Goal: Find specific page/section: Find specific page/section

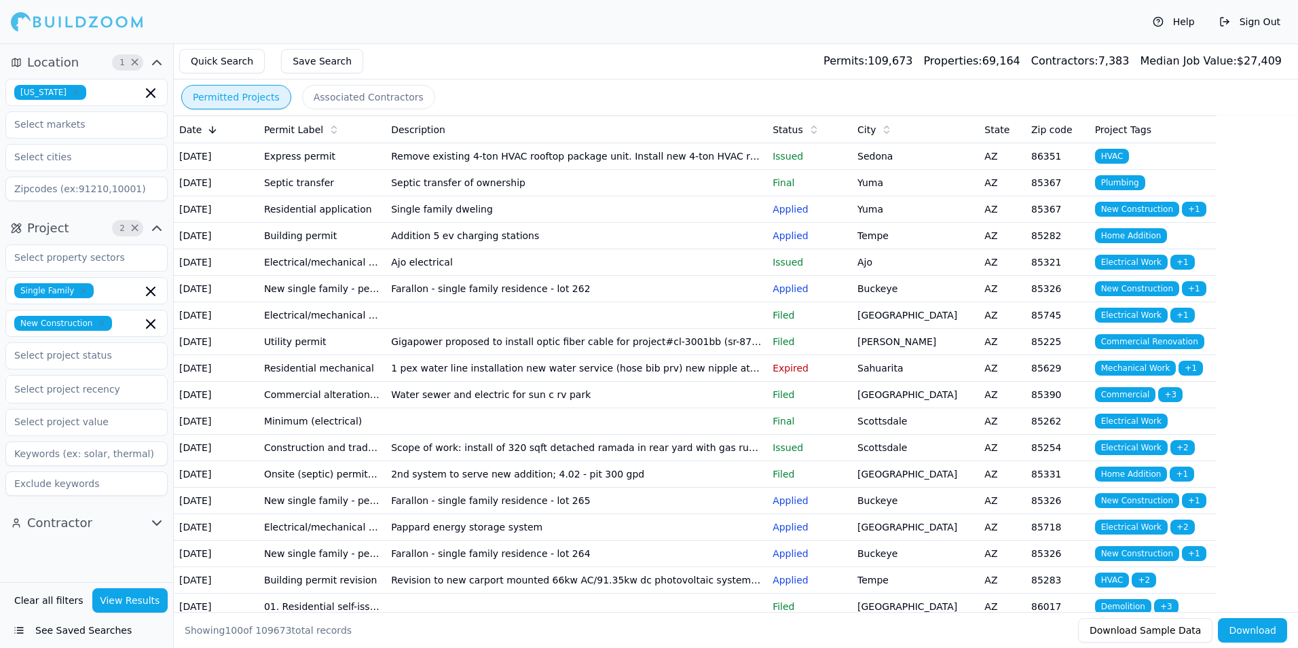
click at [568, 223] on td "Single family dweling" at bounding box center [577, 209] width 382 height 26
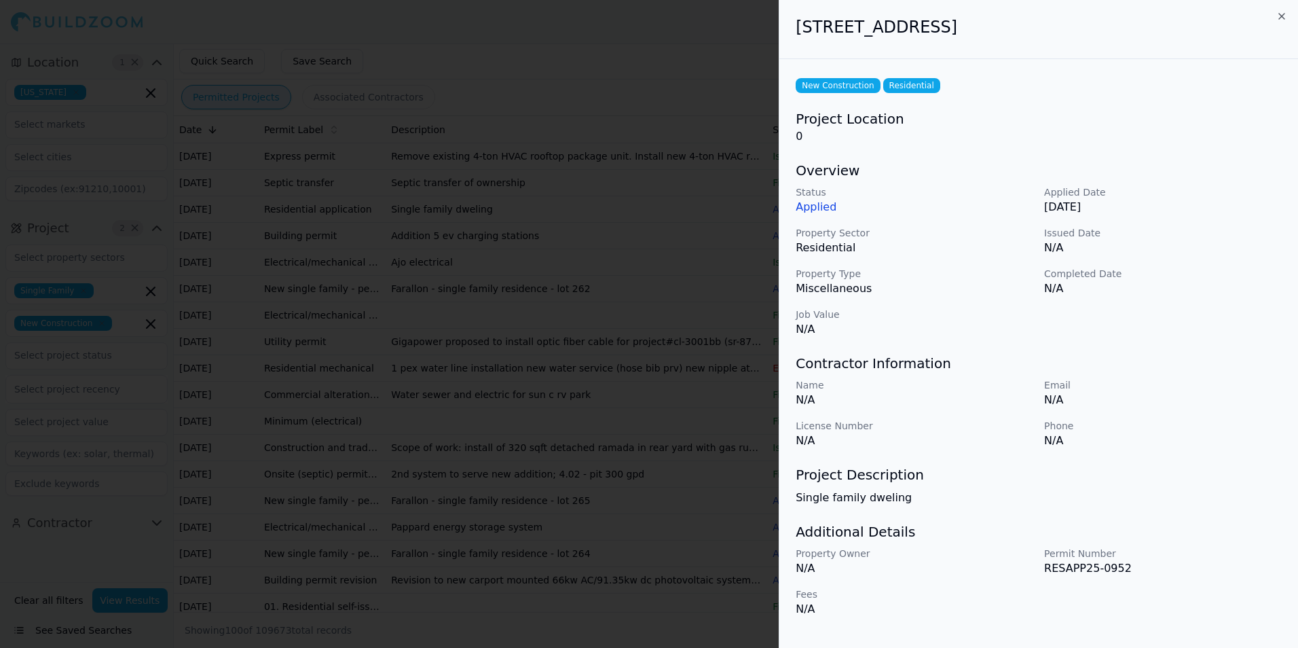
click at [1284, 16] on icon "button" at bounding box center [1282, 16] width 11 height 11
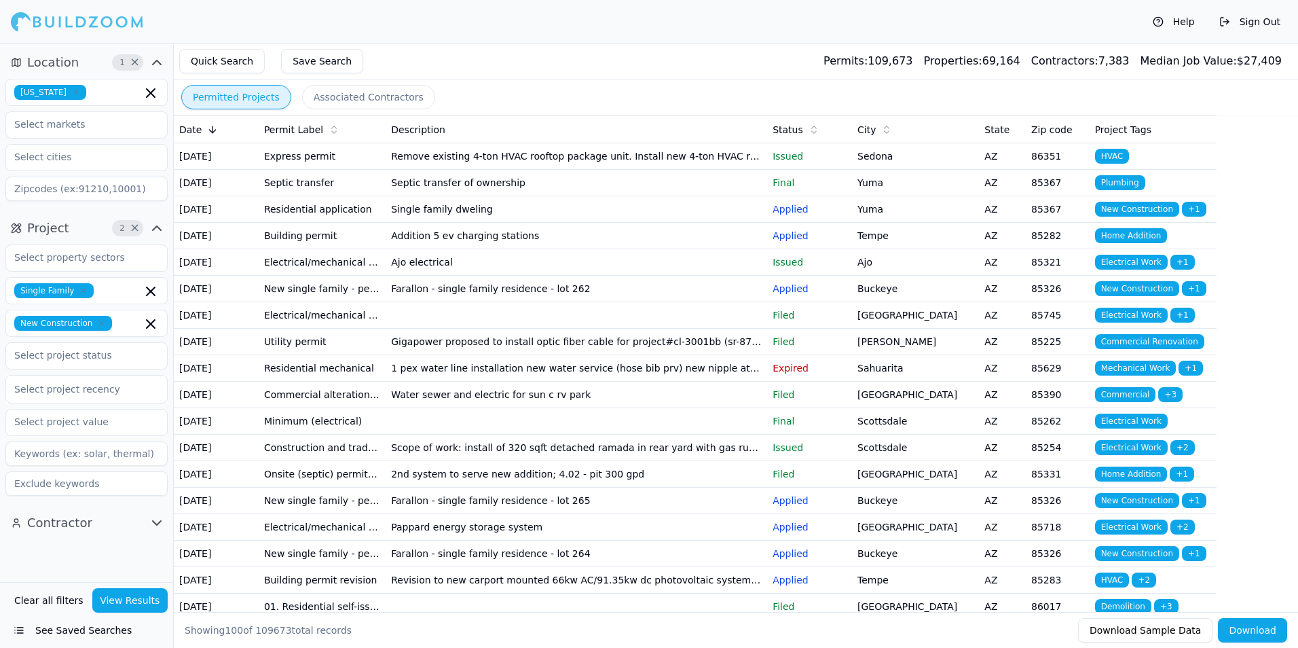
click at [907, 302] on td "Buckeye" at bounding box center [915, 289] width 127 height 26
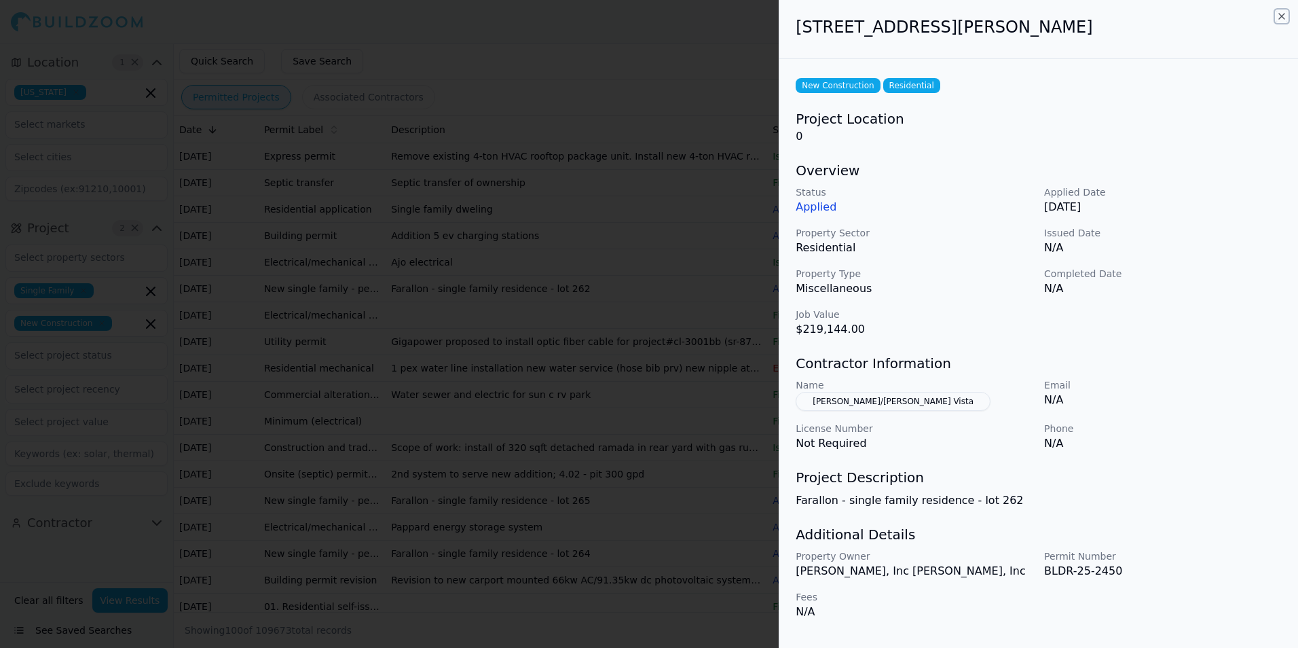
click at [1282, 21] on icon "button" at bounding box center [1282, 16] width 11 height 11
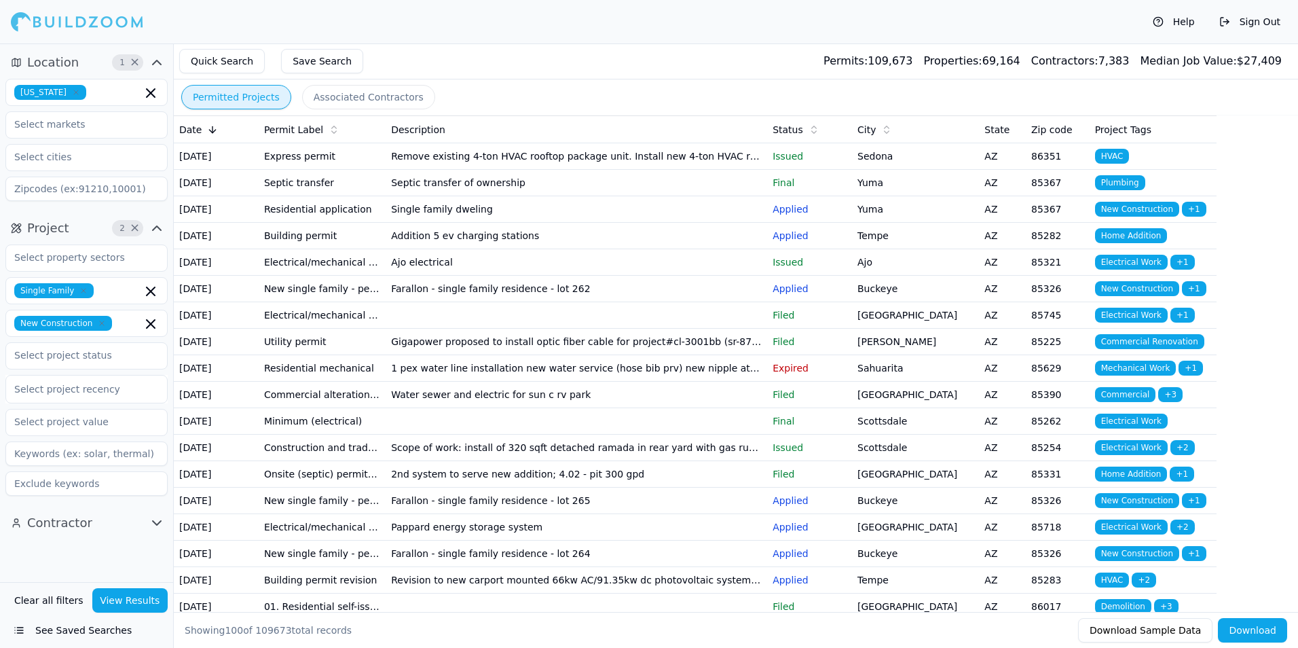
click at [786, 16] on div "Help Sign Out" at bounding box center [649, 21] width 1298 height 43
